Goal: Find specific page/section: Find specific page/section

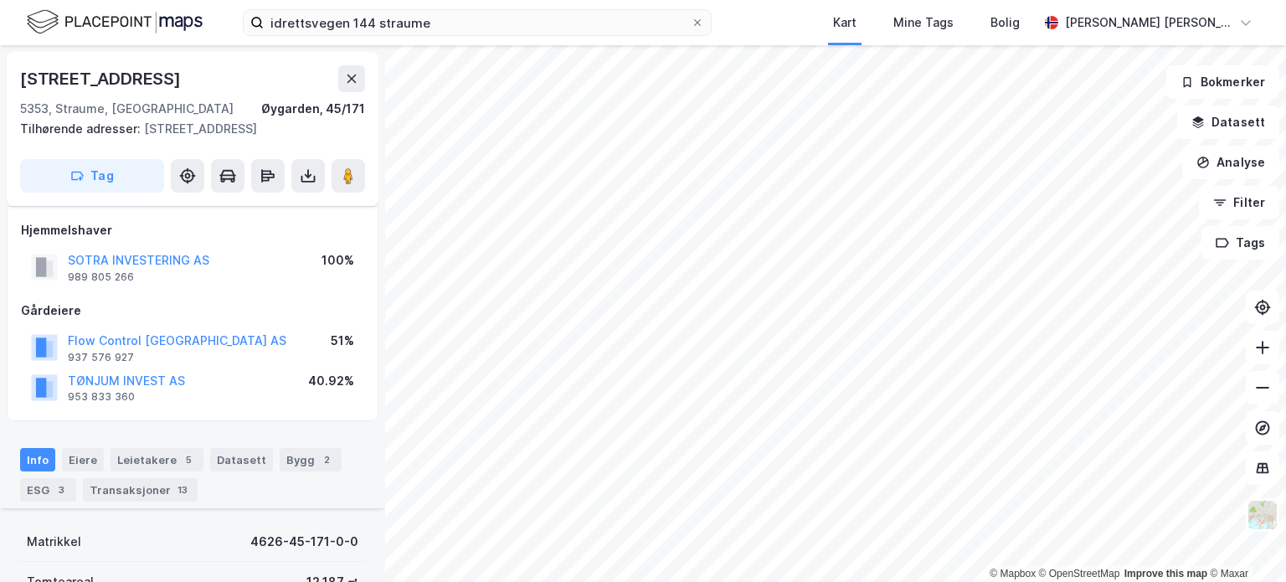
scroll to position [251, 0]
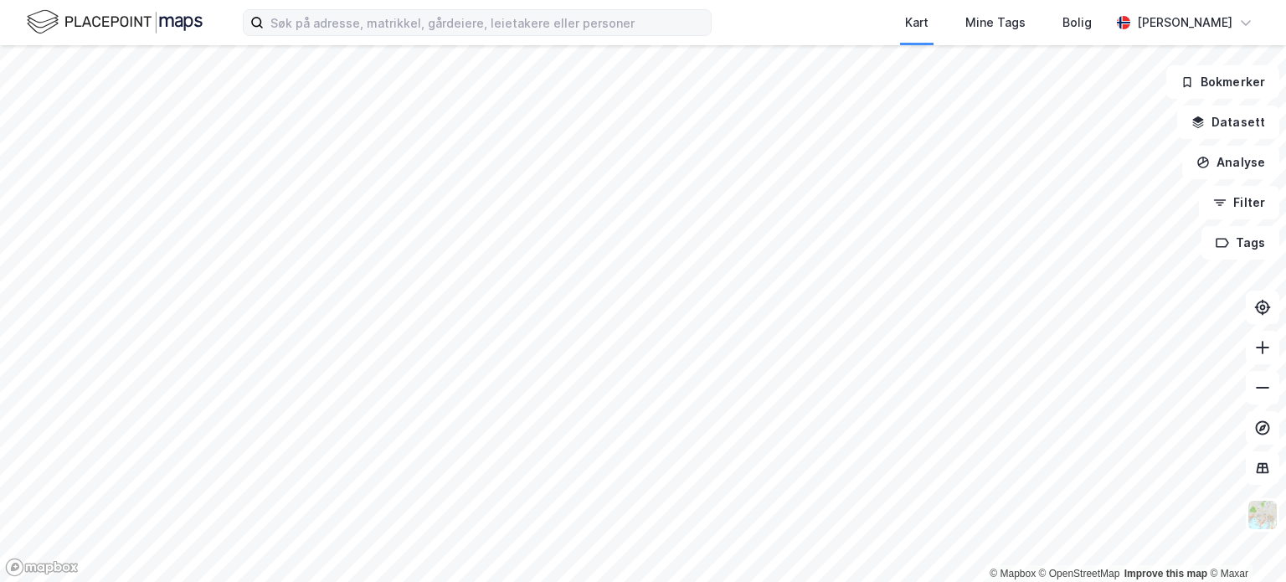
click at [459, 9] on label at bounding box center [477, 22] width 469 height 27
click at [459, 10] on input at bounding box center [487, 22] width 447 height 25
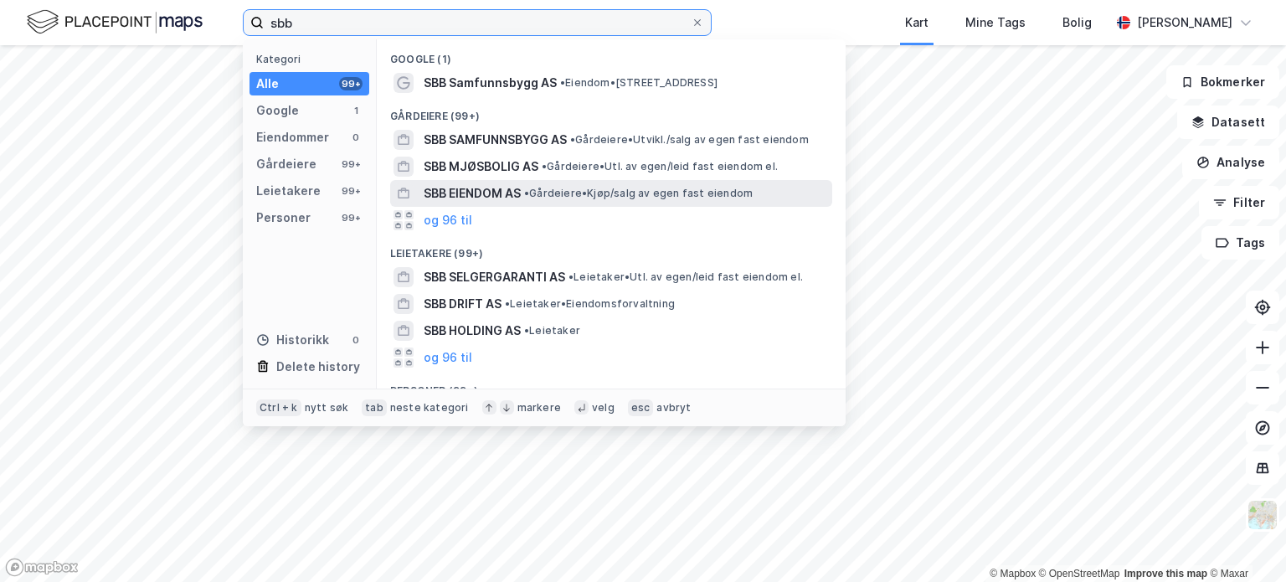
type input "sbb"
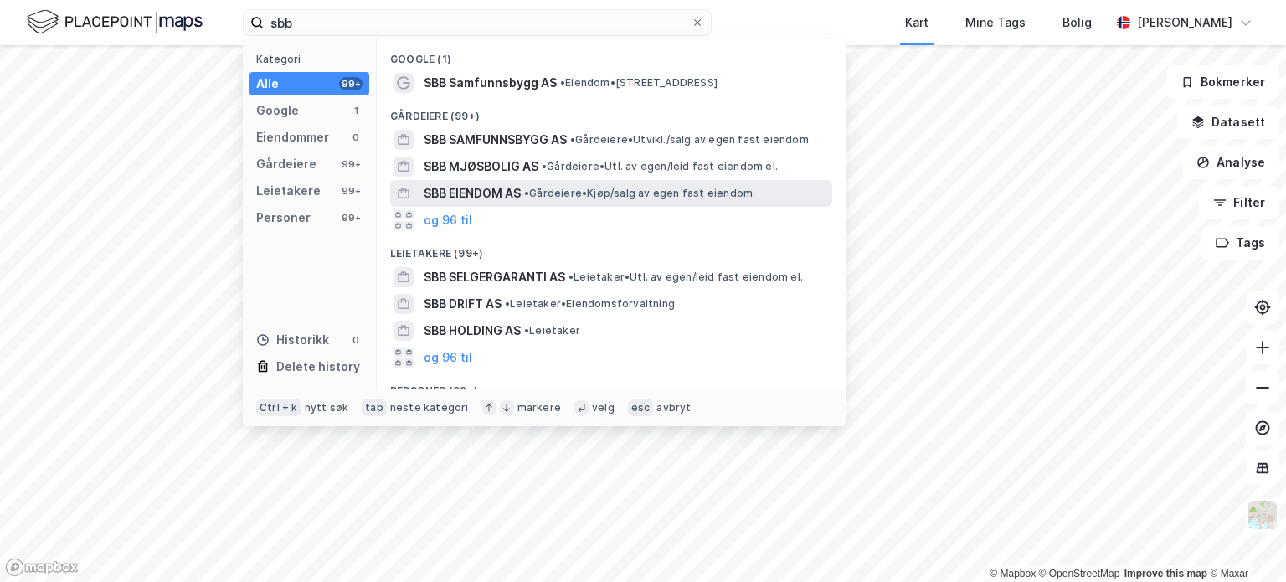
click at [500, 193] on span "SBB EIENDOM AS" at bounding box center [472, 193] width 97 height 20
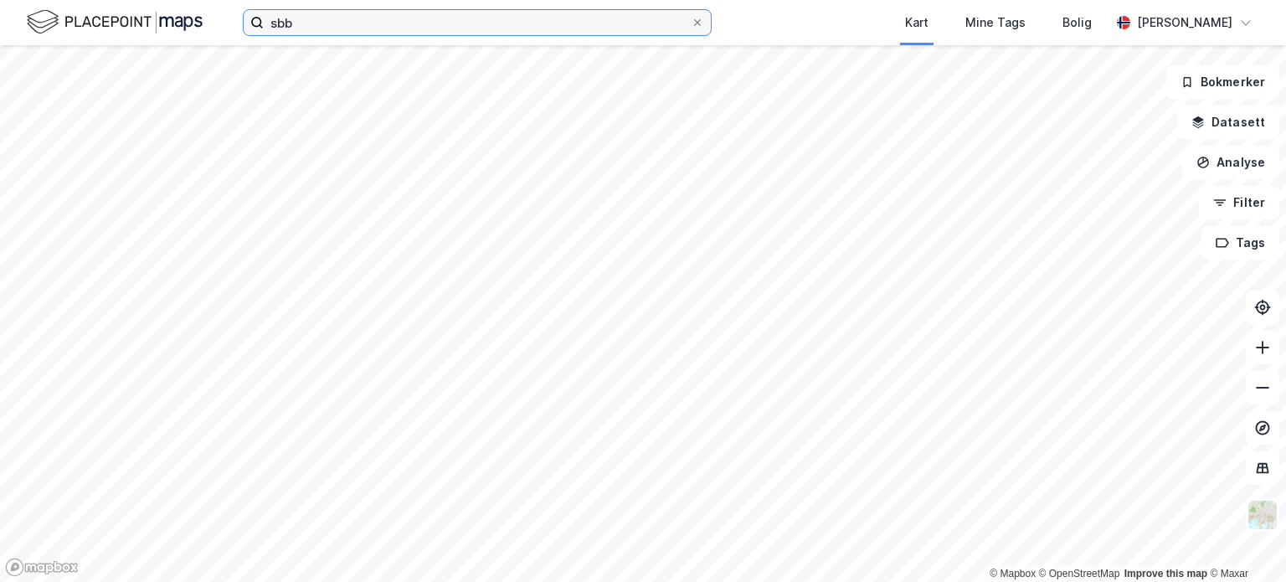
click at [336, 19] on input "sbb" at bounding box center [477, 22] width 427 height 25
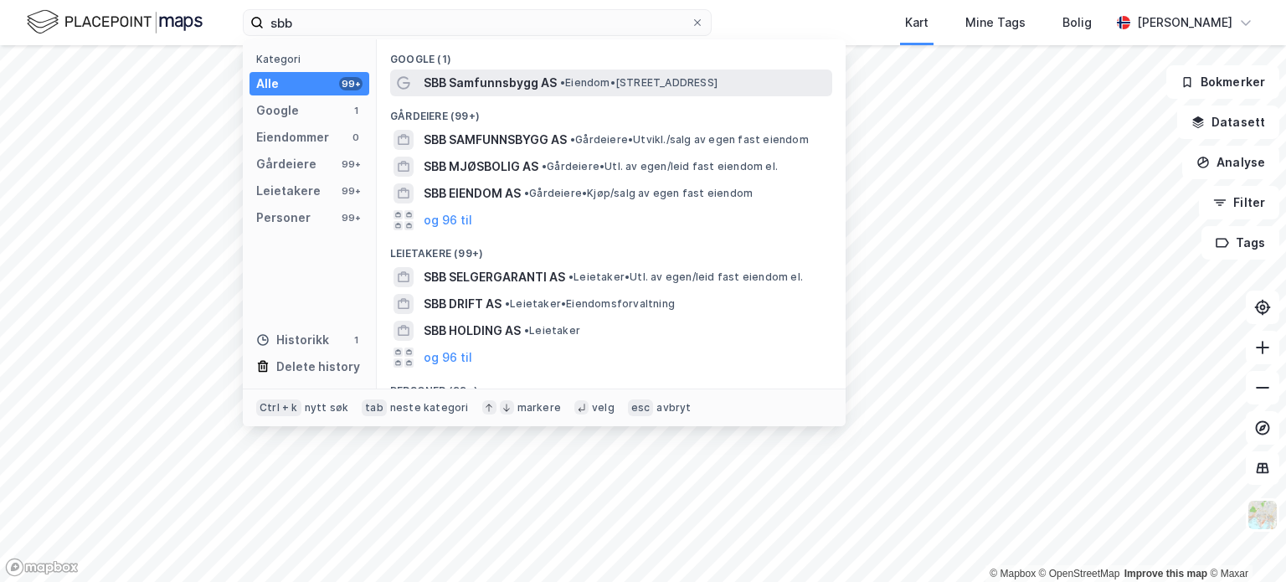
click at [552, 84] on span "SBB Samfunnsbygg AS" at bounding box center [490, 83] width 133 height 20
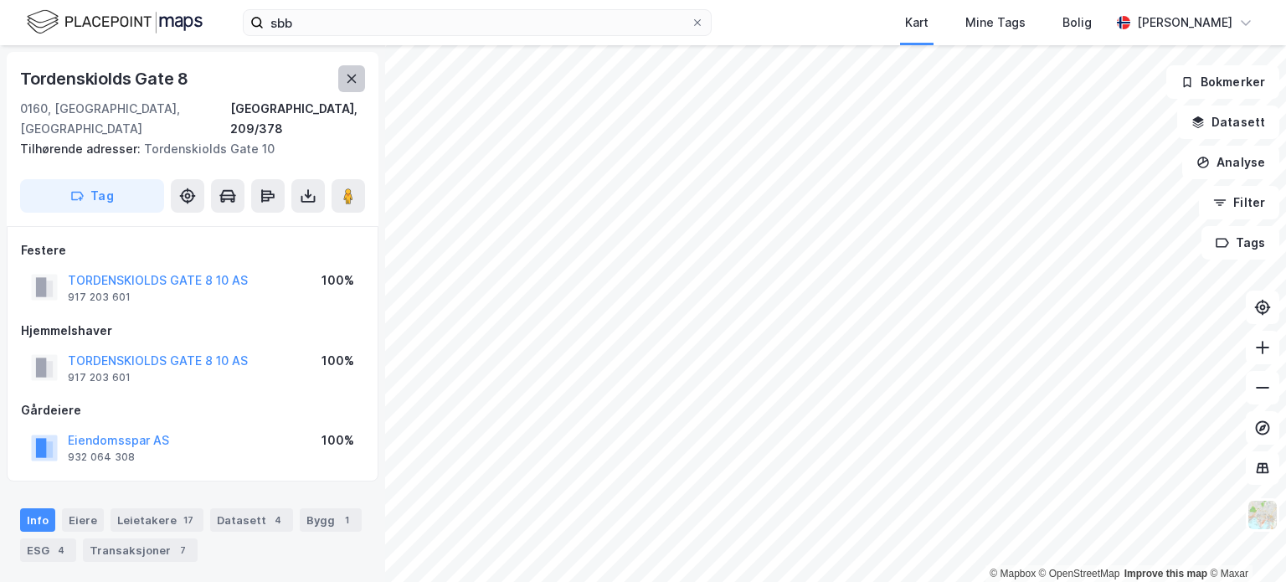
click at [347, 75] on icon at bounding box center [351, 78] width 13 height 13
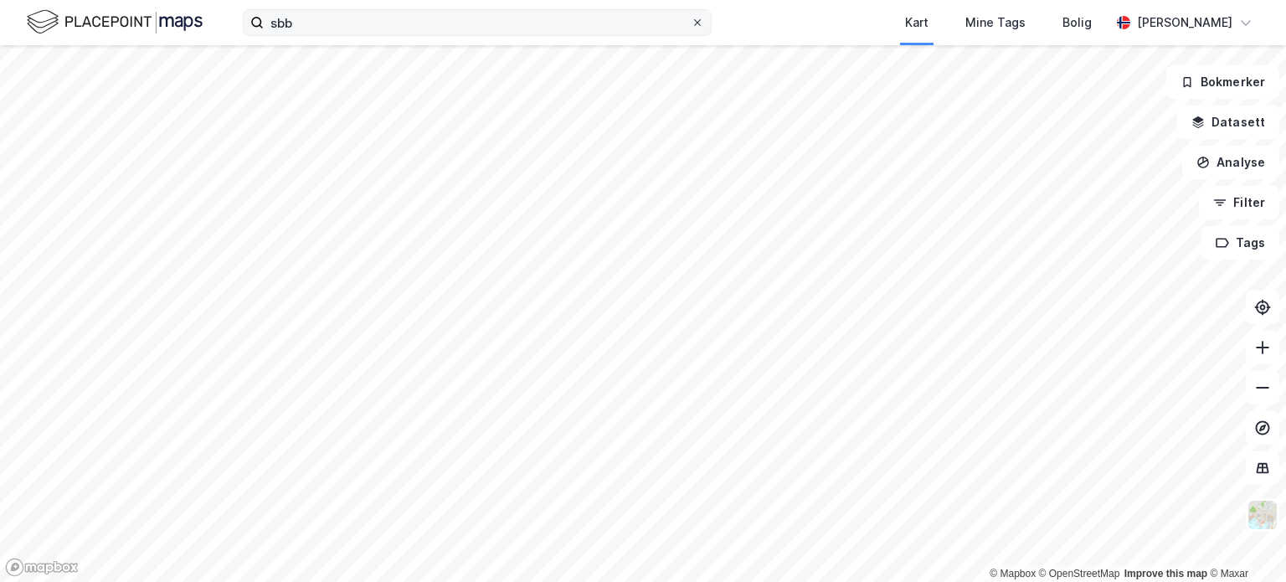
click at [701, 19] on icon at bounding box center [697, 23] width 10 height 10
click at [690, 19] on input "sbb" at bounding box center [477, 22] width 427 height 25
